Goal: Information Seeking & Learning: Learn about a topic

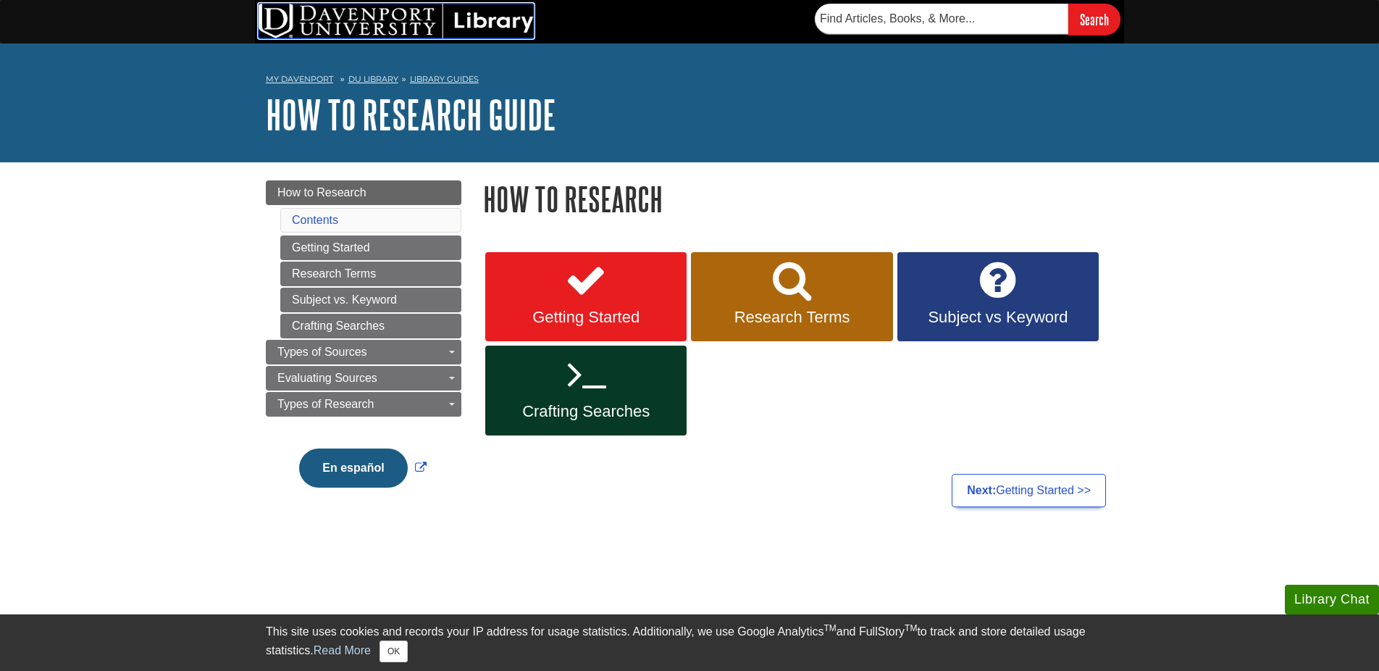
click at [424, 21] on img at bounding box center [396, 21] width 275 height 35
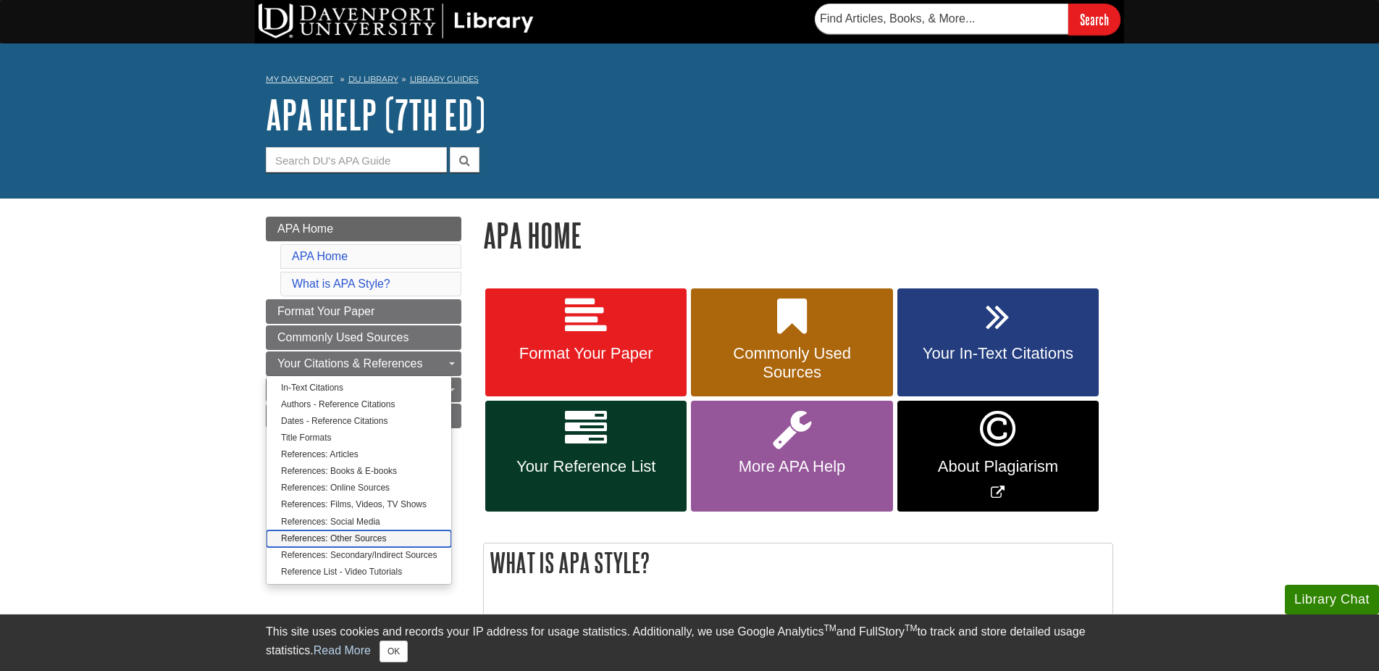
click at [380, 538] on link "References: Other Sources" at bounding box center [359, 538] width 185 height 17
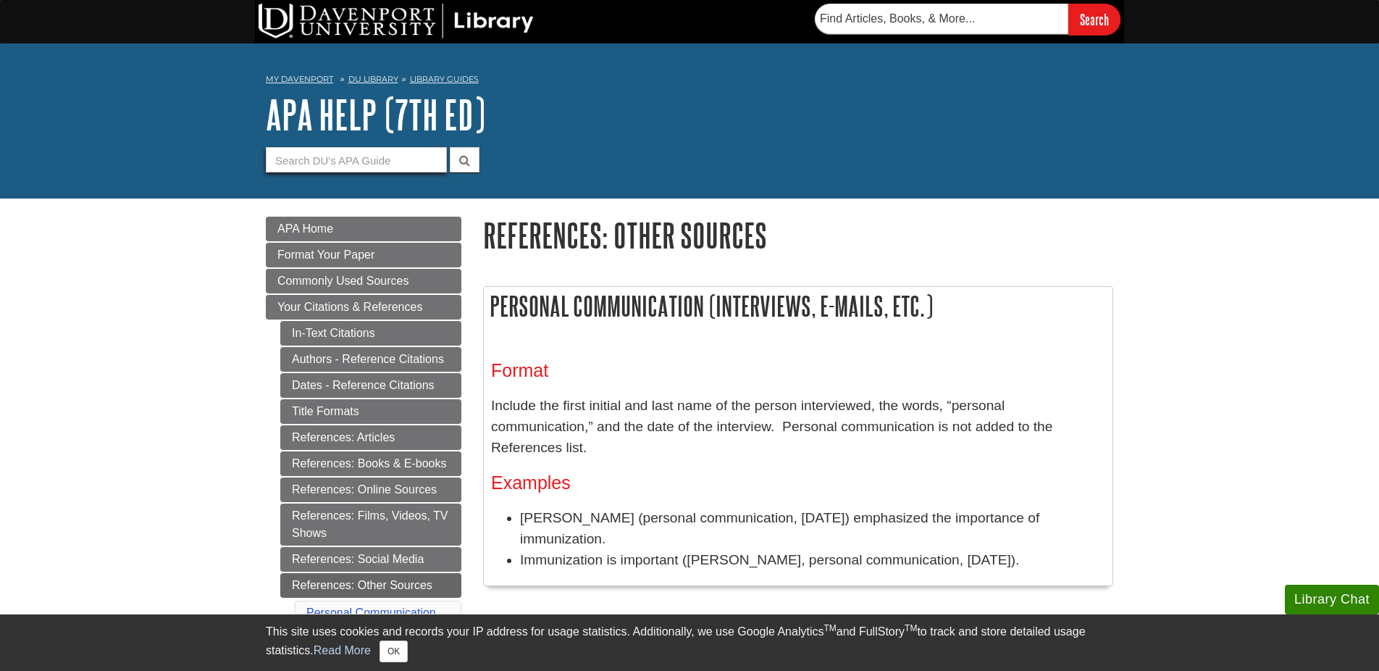
click at [400, 164] on input "Guide Search Terms" at bounding box center [356, 159] width 181 height 25
click at [450, 147] on button "submit" at bounding box center [465, 159] width 30 height 25
click at [412, 164] on input "PDF" at bounding box center [356, 159] width 181 height 25
type input "P"
click at [324, 484] on link "References: Online Sources" at bounding box center [370, 489] width 181 height 25
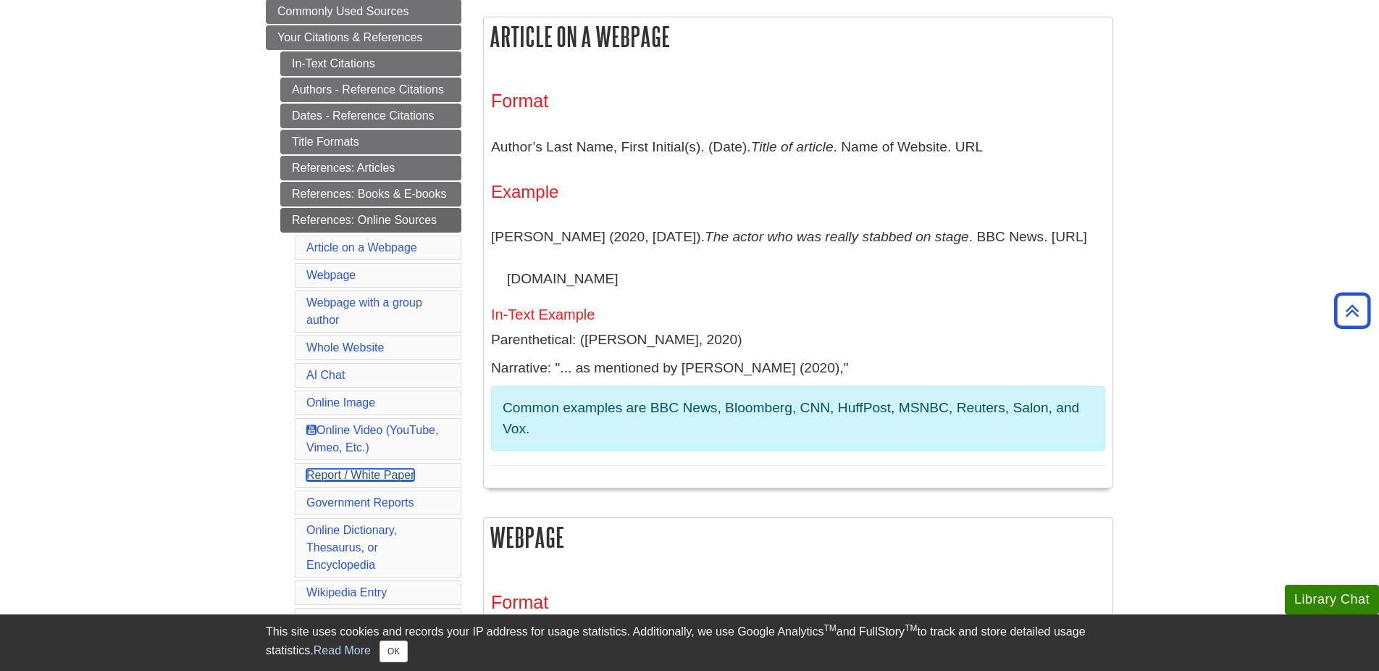
click at [324, 474] on link "Report / White Paper" at bounding box center [360, 475] width 108 height 12
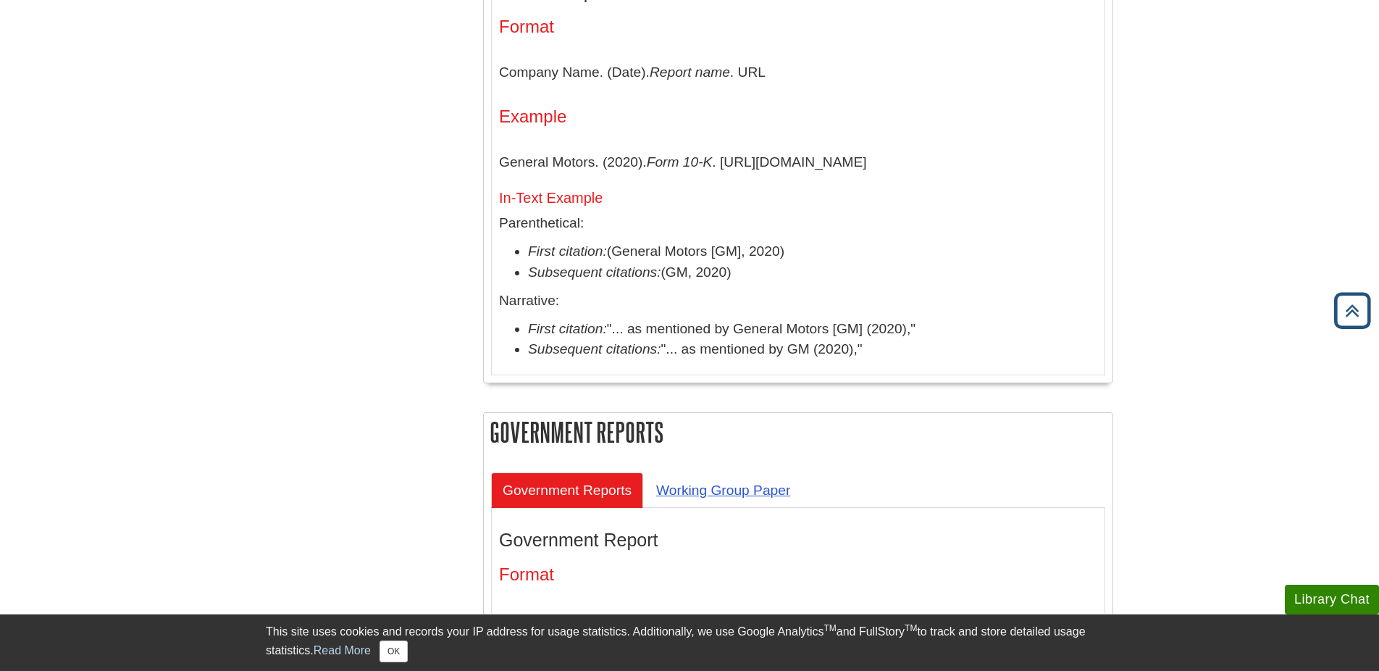
scroll to position [4664, 0]
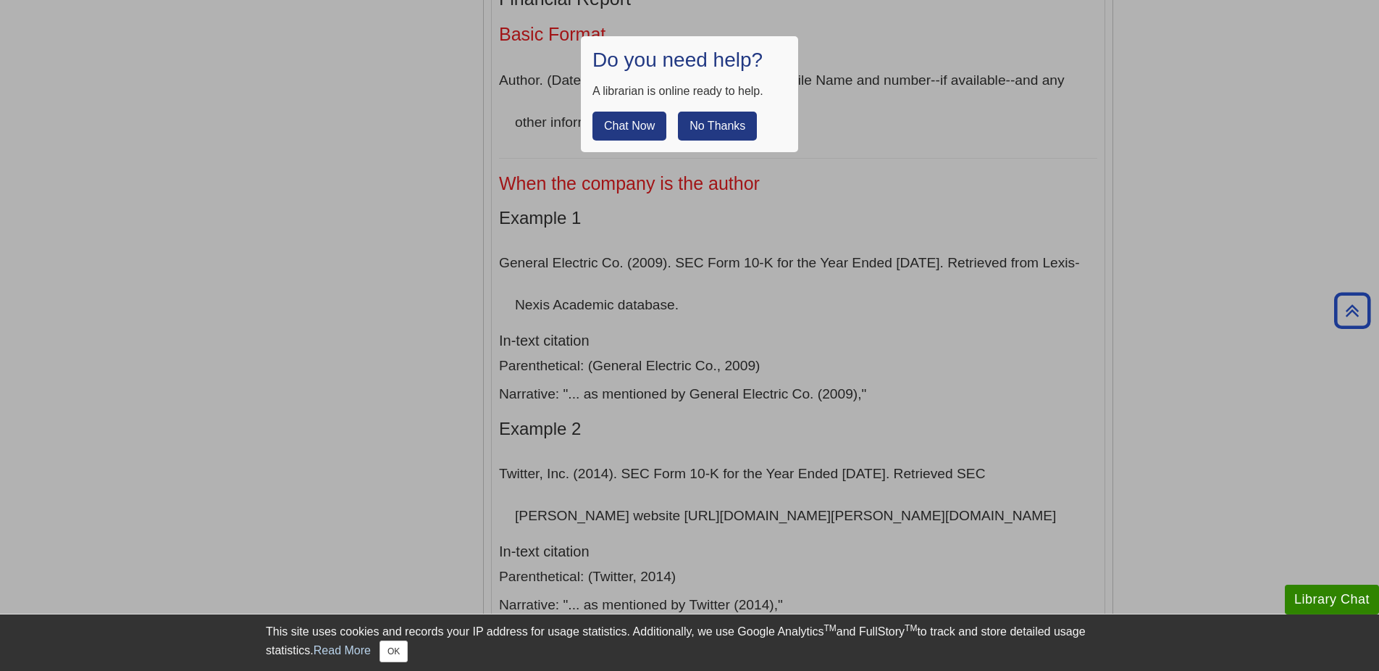
click at [716, 123] on button "No Thanks" at bounding box center [717, 126] width 79 height 29
